Goal: Navigation & Orientation: Find specific page/section

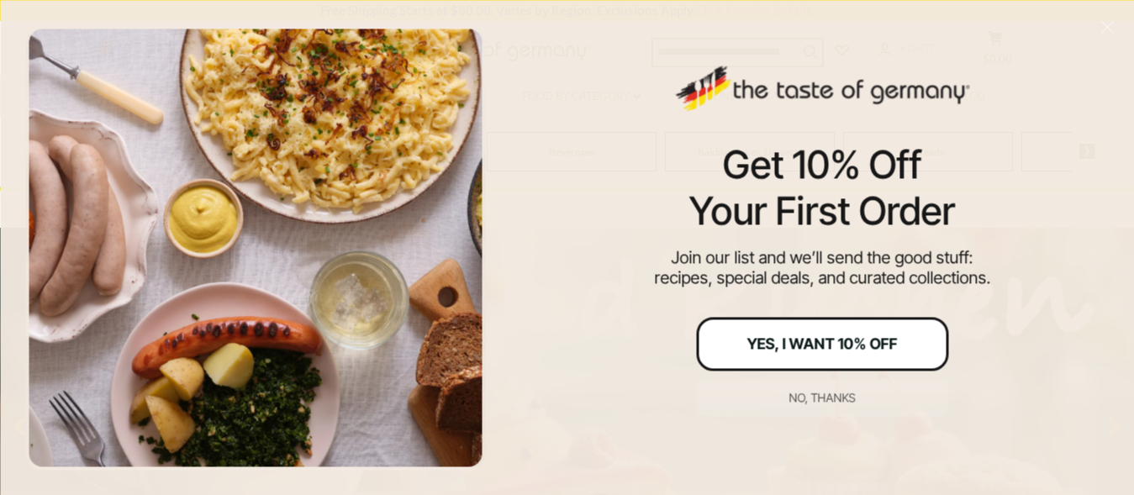
scroll to position [257, 0]
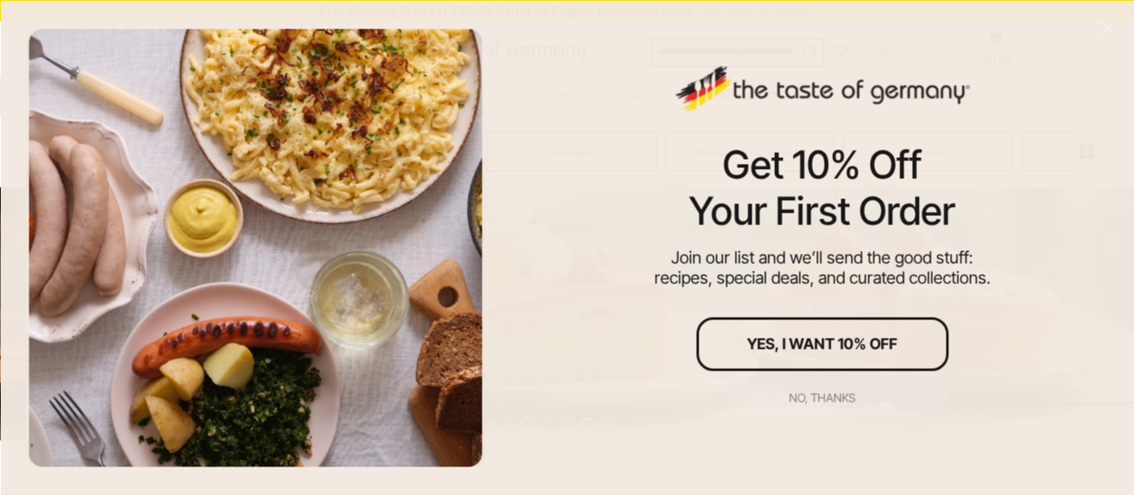
click at [856, 395] on button "No, thanks" at bounding box center [822, 397] width 252 height 37
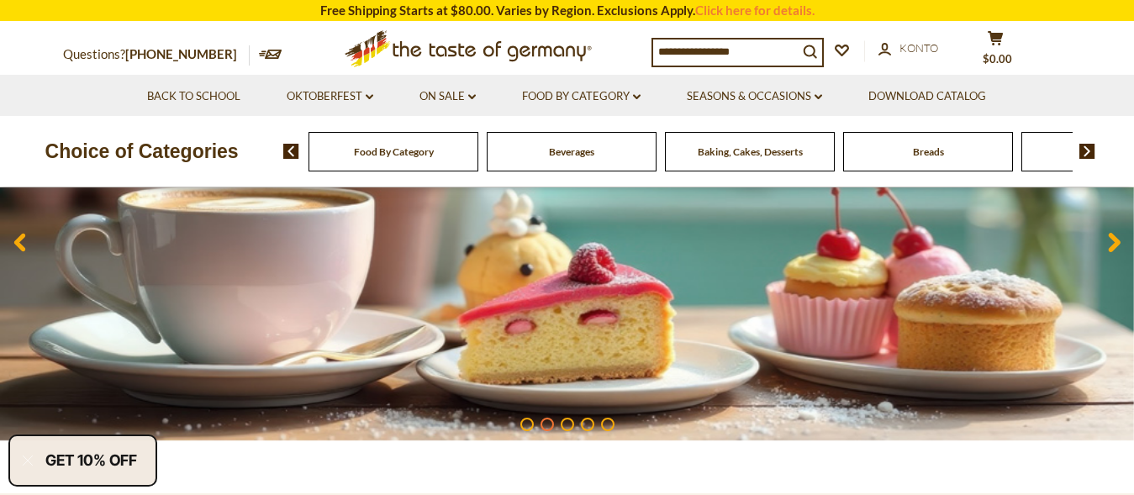
click at [1082, 152] on img at bounding box center [1087, 151] width 16 height 15
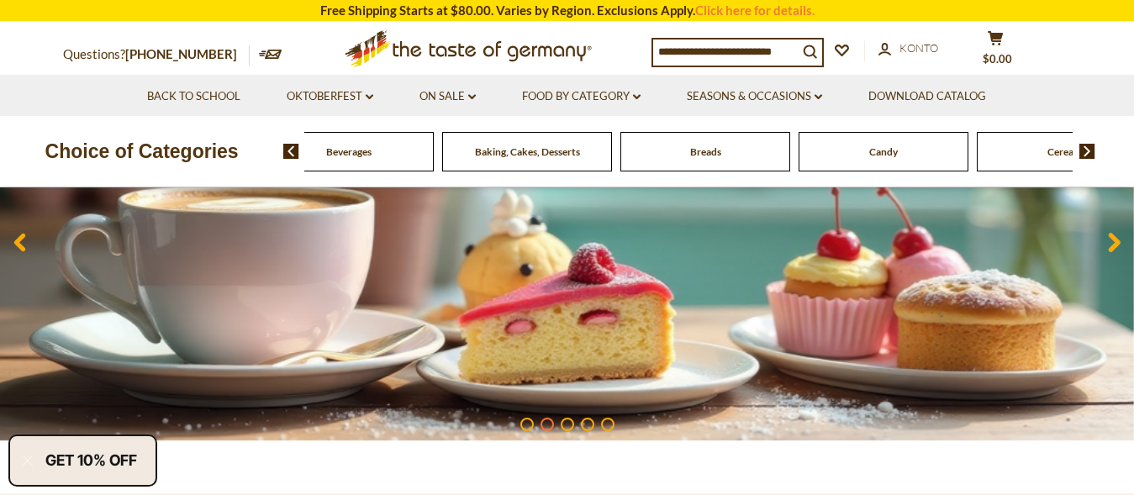
click at [1082, 152] on img at bounding box center [1087, 151] width 16 height 15
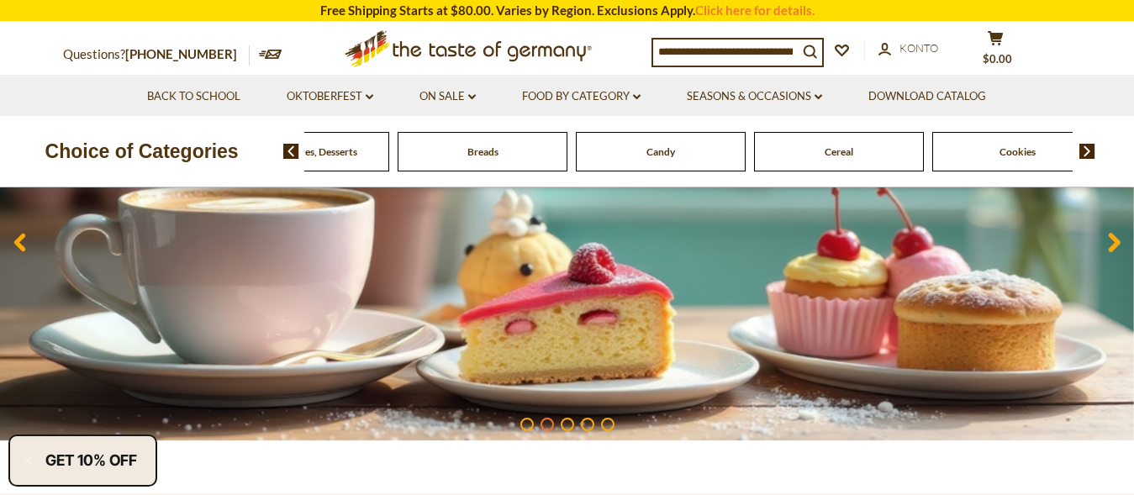
click at [1082, 152] on img at bounding box center [1087, 151] width 16 height 15
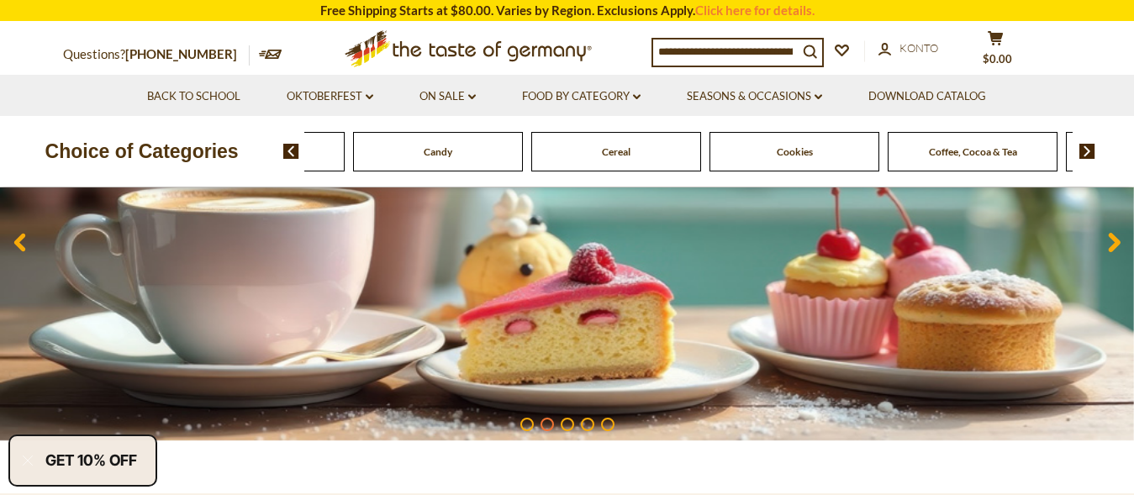
click at [1082, 152] on img at bounding box center [1087, 151] width 16 height 15
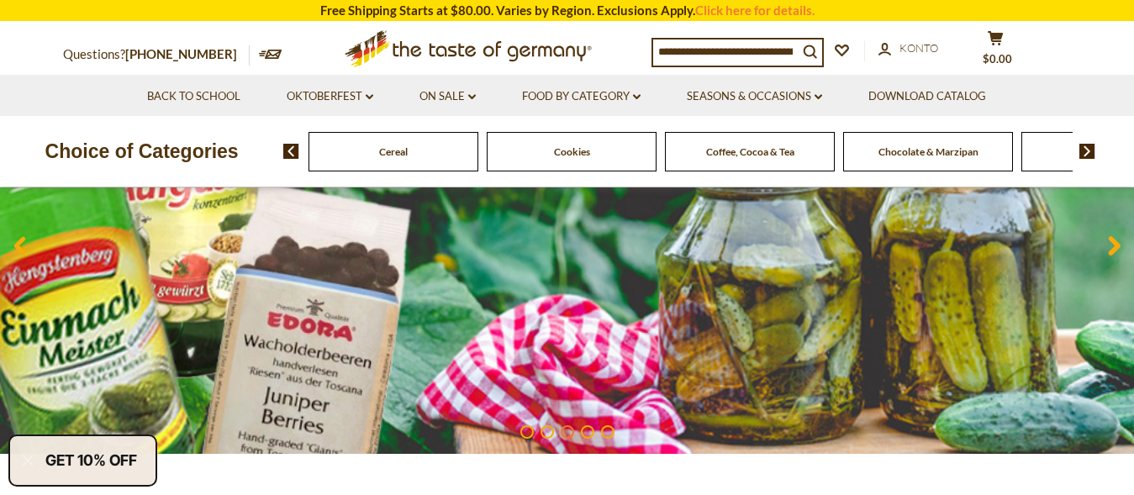
click at [1082, 152] on img at bounding box center [1087, 151] width 16 height 15
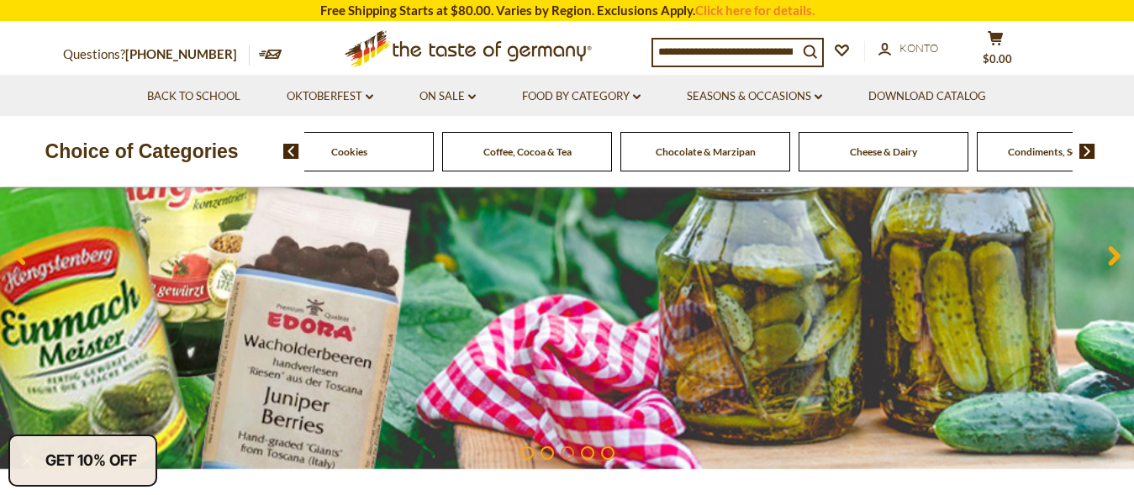
click at [1082, 152] on img at bounding box center [1087, 151] width 16 height 15
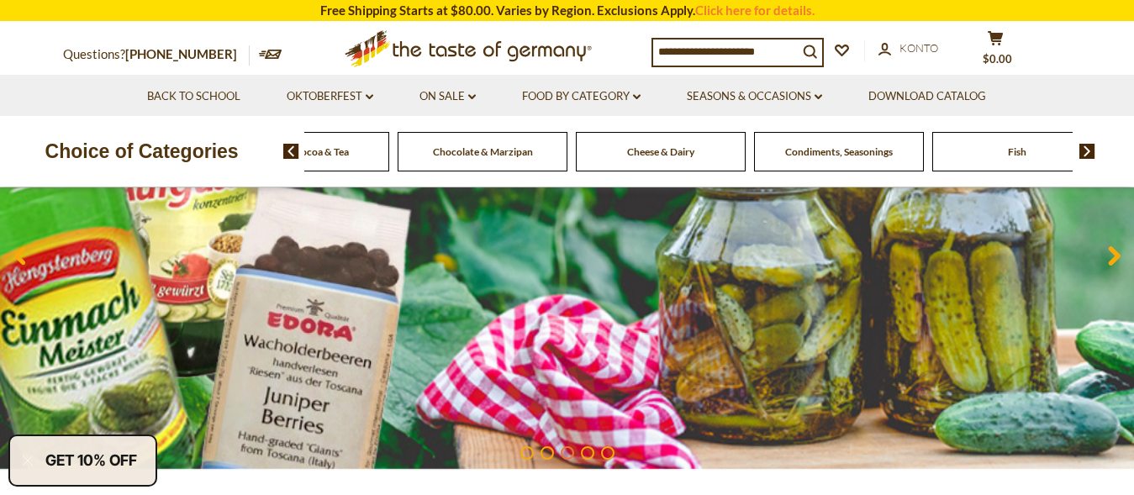
click at [1082, 152] on img at bounding box center [1087, 151] width 16 height 15
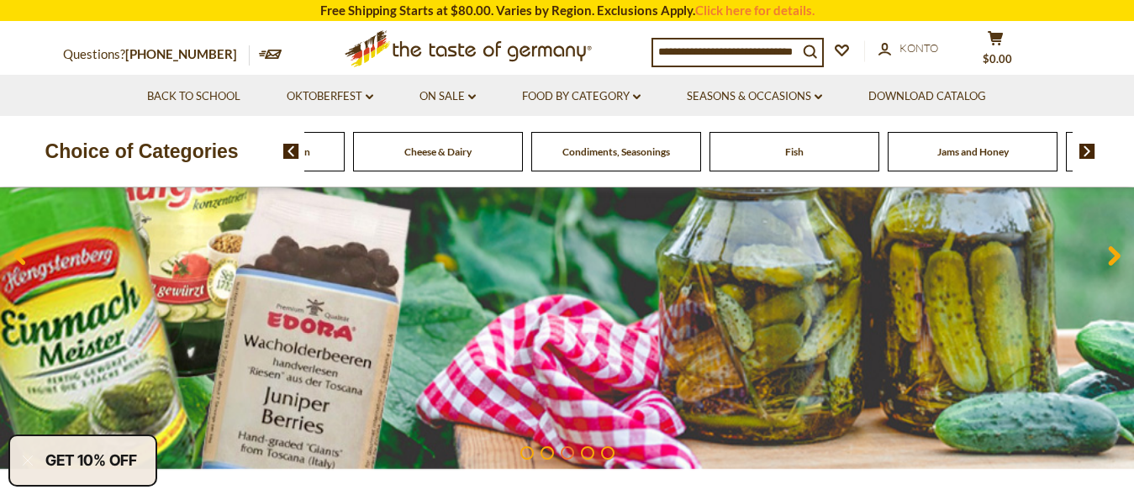
click at [1082, 152] on img at bounding box center [1087, 151] width 16 height 15
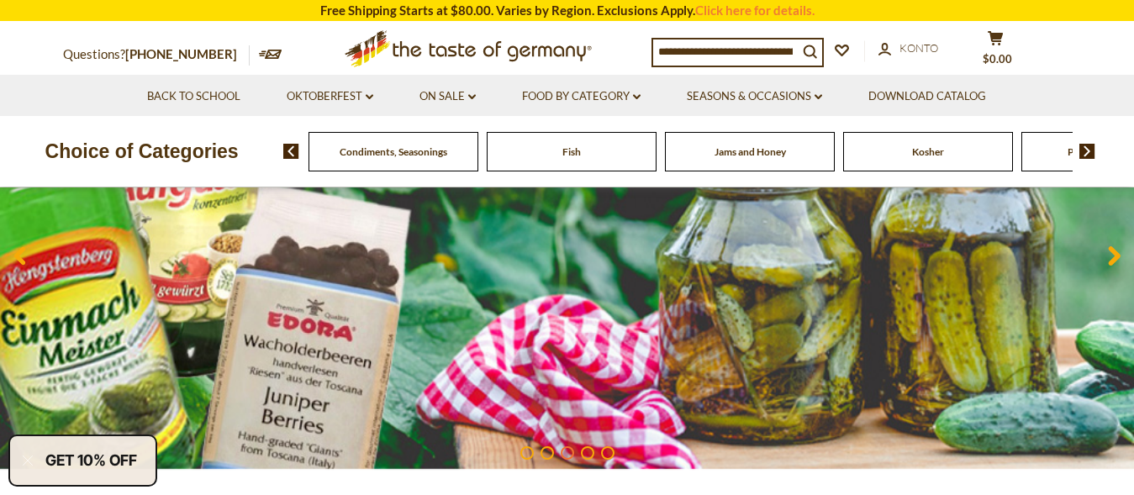
click at [1082, 152] on img at bounding box center [1087, 151] width 16 height 15
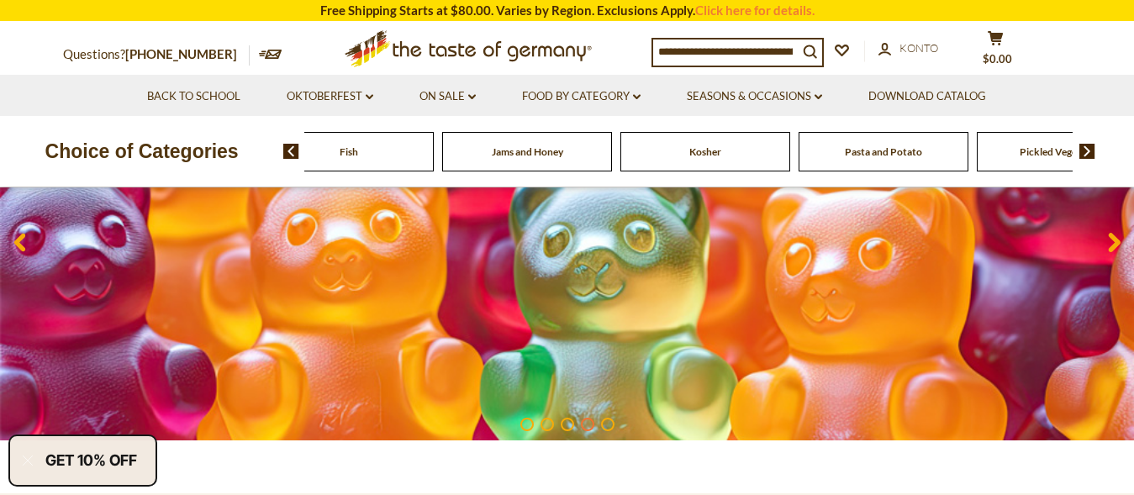
click at [1081, 152] on img at bounding box center [1087, 151] width 16 height 15
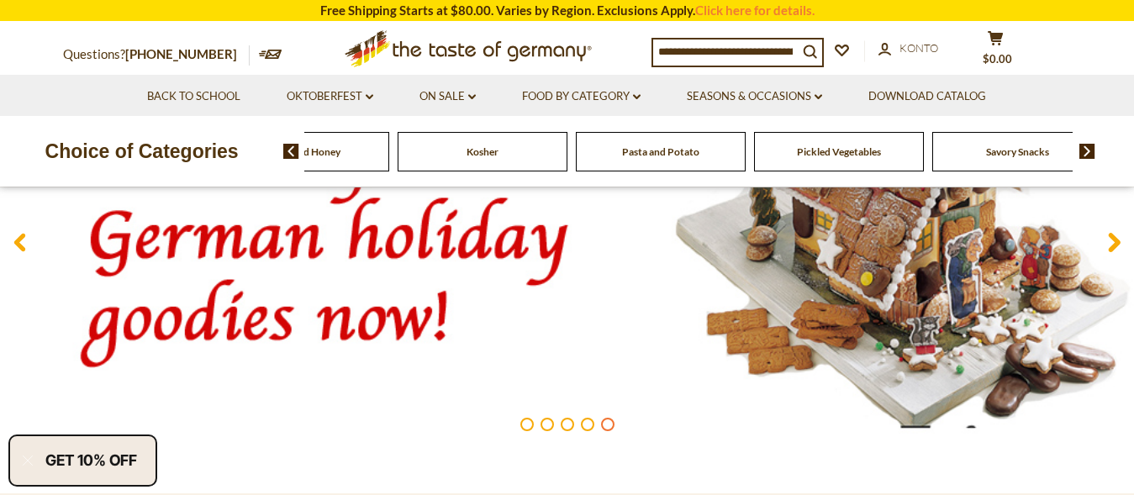
click at [809, 155] on span "Pickled Vegetables" at bounding box center [839, 151] width 84 height 13
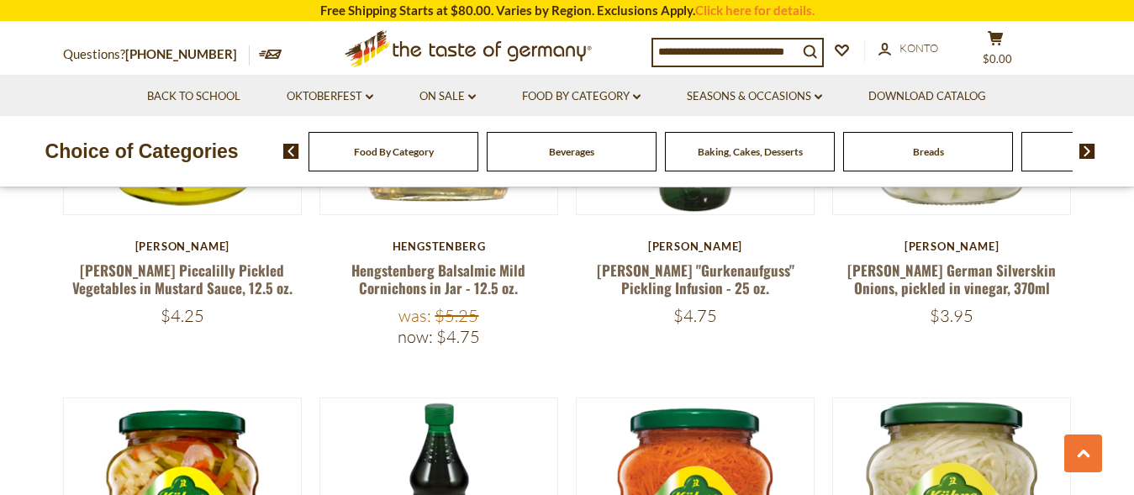
scroll to position [2658, 0]
